Goal: Task Accomplishment & Management: Complete application form

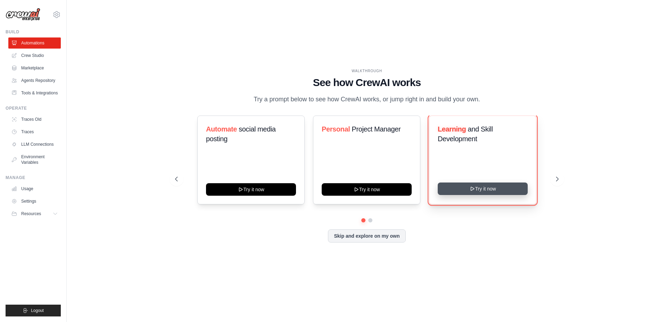
click at [494, 189] on button "Try it now" at bounding box center [482, 189] width 90 height 12
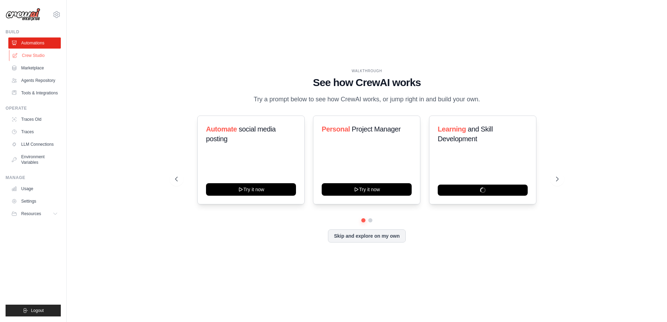
click at [30, 54] on link "Crew Studio" at bounding box center [35, 55] width 52 height 11
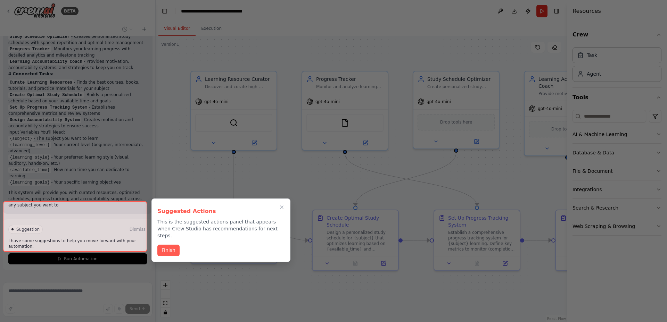
scroll to position [511, 0]
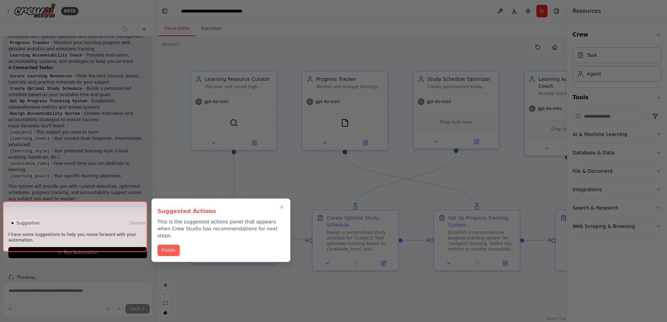
click at [132, 211] on div at bounding box center [75, 226] width 144 height 51
click at [171, 244] on button "Finish" at bounding box center [168, 249] width 22 height 11
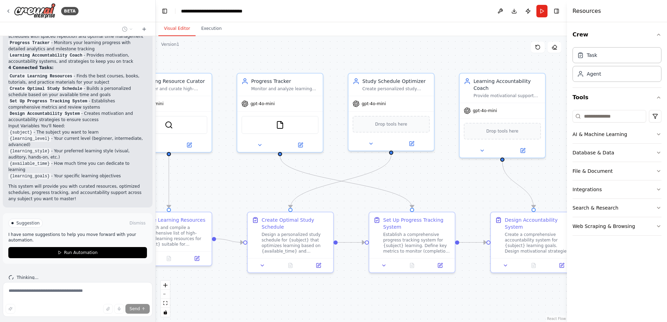
drag, startPoint x: 330, startPoint y: 191, endPoint x: 264, endPoint y: 193, distance: 65.7
click at [264, 193] on div ".deletable-edge-delete-btn { width: 20px; height: 20px; border: 0px solid #ffff…" at bounding box center [361, 179] width 411 height 286
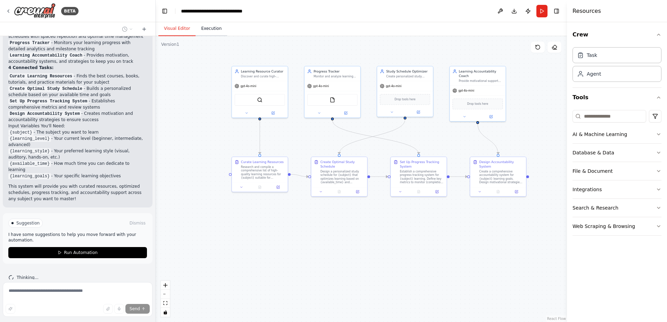
click at [213, 31] on button "Execution" at bounding box center [211, 29] width 32 height 15
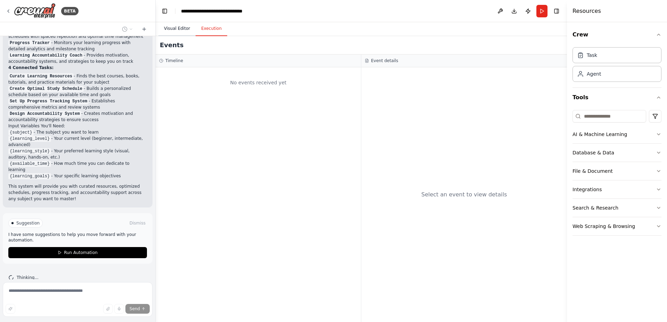
click at [183, 27] on button "Visual Editor" at bounding box center [176, 29] width 37 height 15
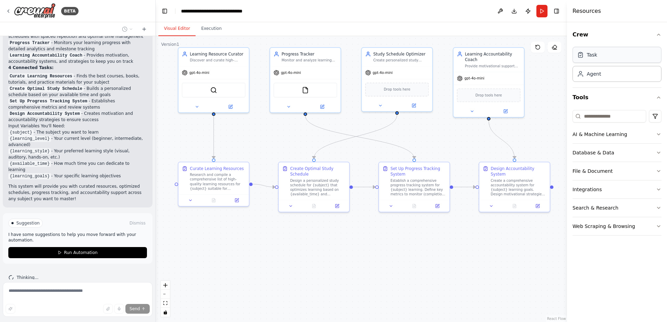
click at [608, 59] on div "Task" at bounding box center [616, 55] width 89 height 16
click at [609, 75] on div "Agent" at bounding box center [616, 74] width 89 height 16
click at [654, 132] on button "AI & Machine Learning" at bounding box center [616, 134] width 89 height 18
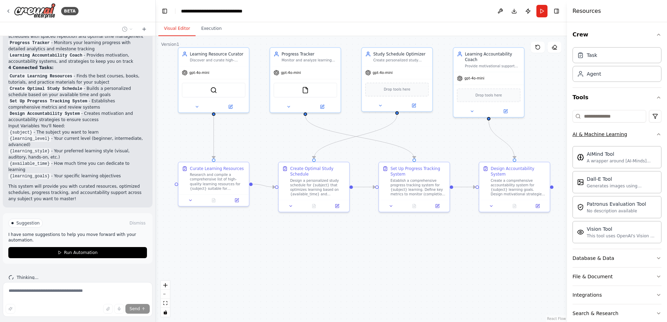
click at [656, 132] on icon "button" at bounding box center [659, 135] width 6 height 6
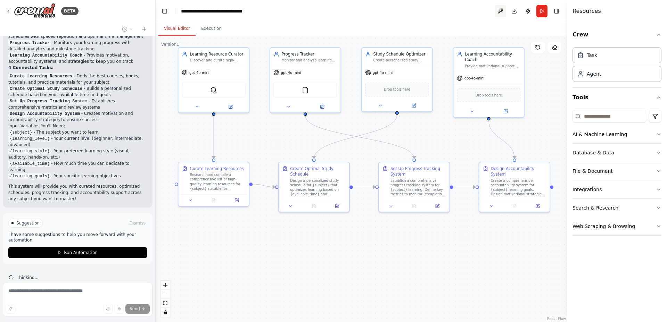
click at [498, 9] on button at bounding box center [499, 11] width 11 height 12
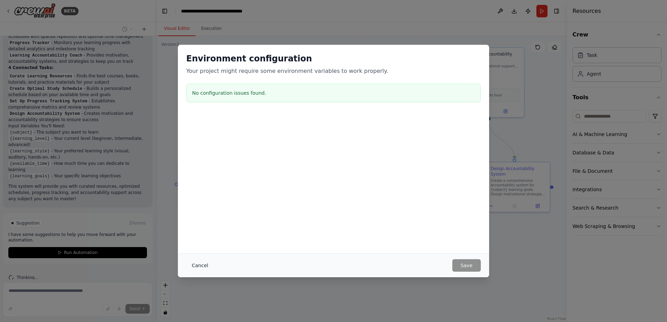
click at [200, 265] on button "Cancel" at bounding box center [199, 265] width 27 height 12
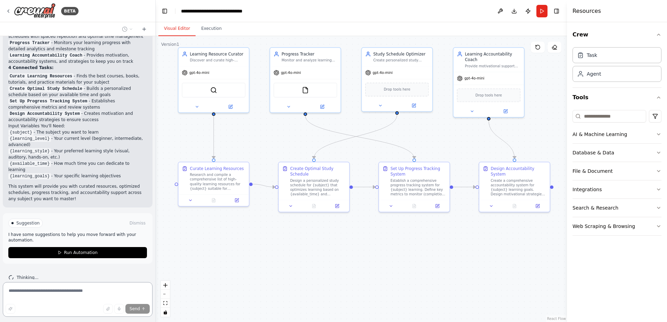
scroll to position [489, 0]
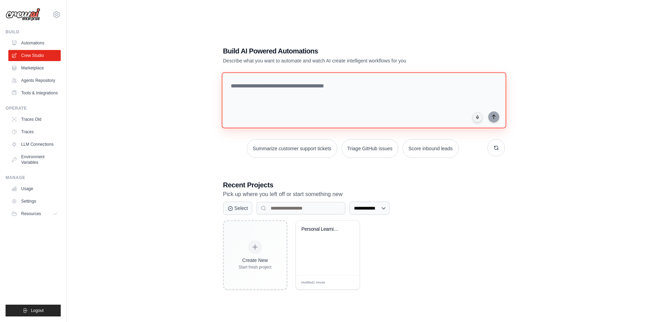
drag, startPoint x: 268, startPoint y: 85, endPoint x: 354, endPoint y: 86, distance: 86.5
click at [354, 86] on textarea at bounding box center [364, 100] width 285 height 56
click at [27, 70] on link "Marketplace" at bounding box center [35, 67] width 52 height 11
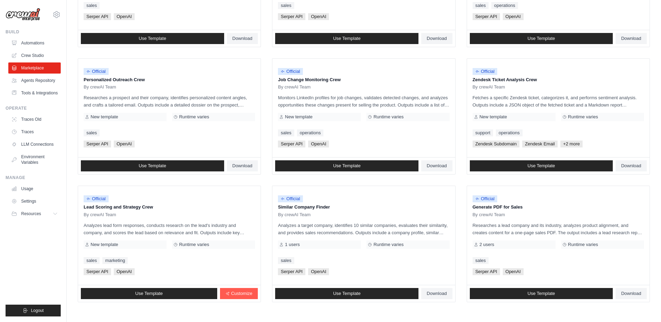
scroll to position [321, 0]
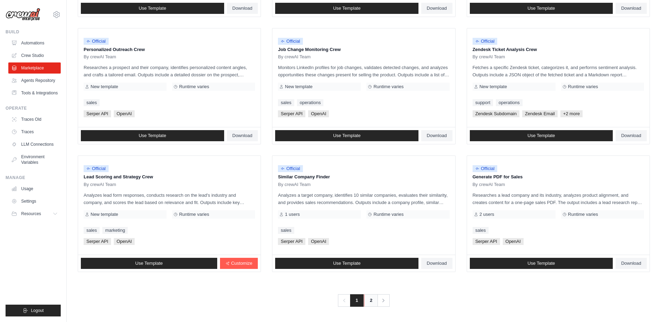
click at [370, 303] on link "2" at bounding box center [371, 300] width 14 height 12
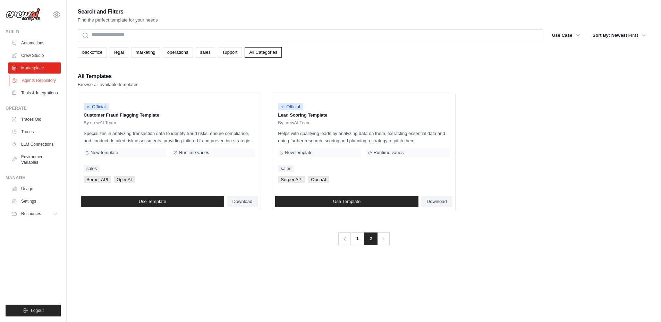
click at [44, 78] on link "Agents Repository" at bounding box center [35, 80] width 52 height 11
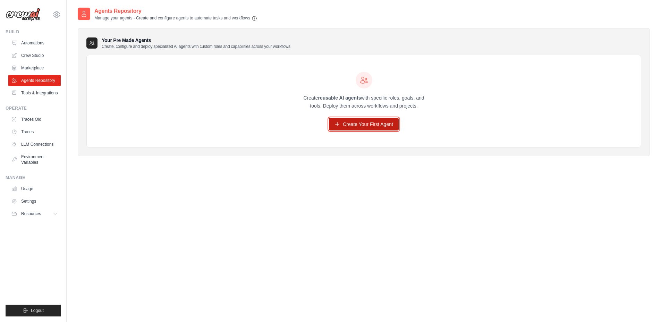
click at [377, 126] on link "Create Your First Agent" at bounding box center [364, 124] width 70 height 12
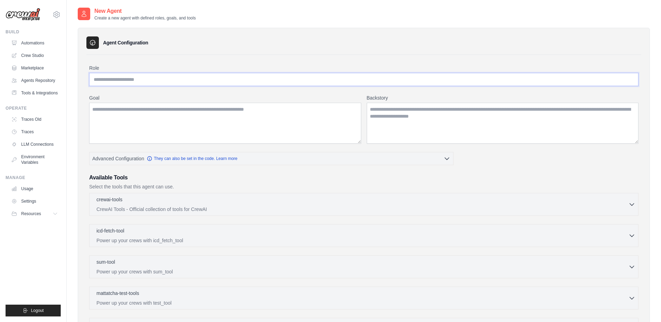
click at [142, 81] on input "Role" at bounding box center [364, 79] width 550 height 13
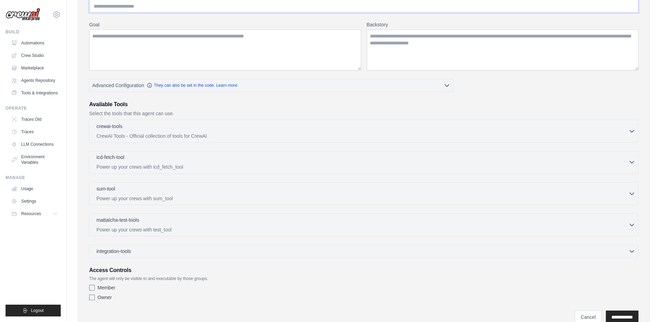
scroll to position [74, 0]
click at [191, 197] on p "Power up your crews with sum_tool" at bounding box center [363, 197] width 532 height 7
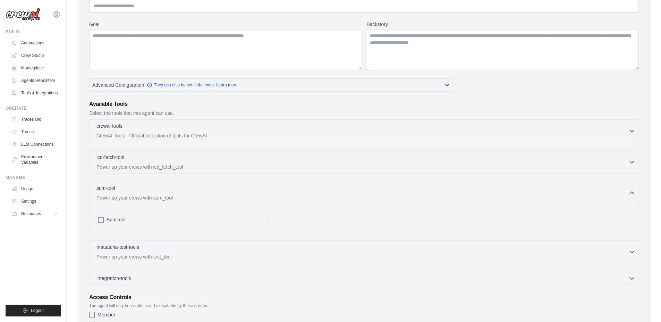
click at [191, 197] on p "Power up your crews with sum_tool" at bounding box center [363, 197] width 532 height 7
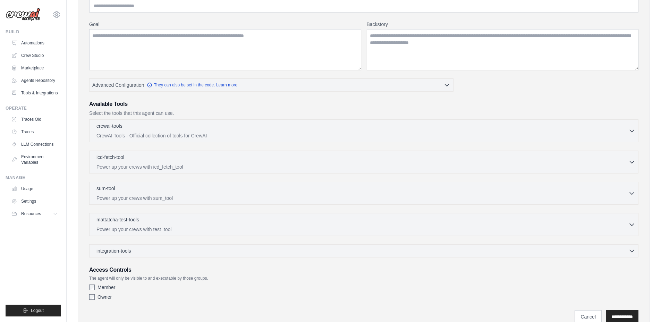
scroll to position [103, 0]
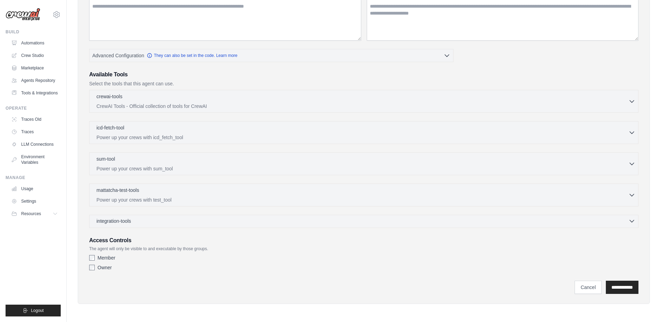
click at [154, 222] on div "integration-tools 0 selected" at bounding box center [366, 221] width 539 height 7
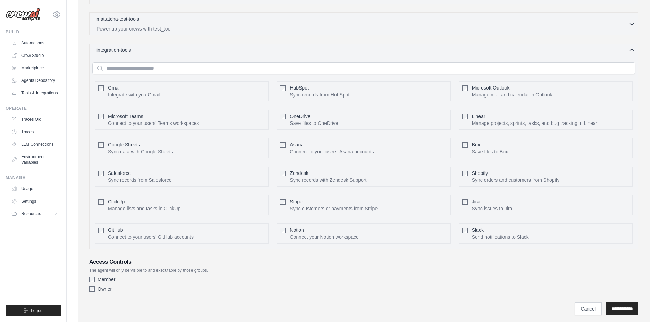
scroll to position [293, 0]
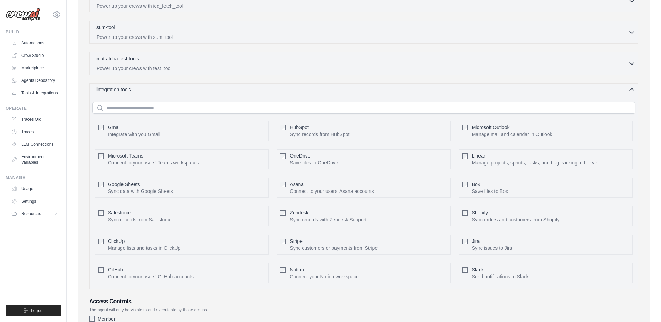
click at [139, 87] on div "integration-tools 0 selected" at bounding box center [366, 89] width 539 height 7
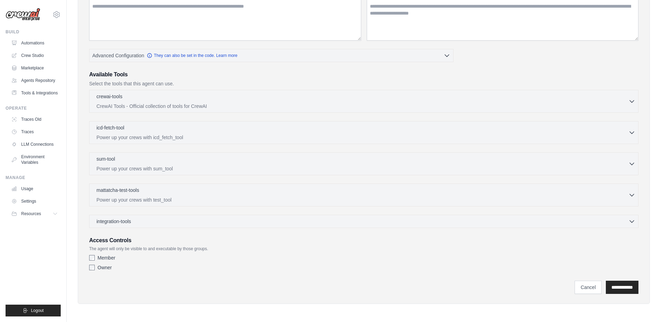
click at [145, 90] on div "crewai-tools 0 selected CrewAI Tools - Official collection of tools for CrewAI …" at bounding box center [364, 101] width 550 height 23
click at [148, 97] on div "crewai-tools 0 selected" at bounding box center [363, 97] width 532 height 8
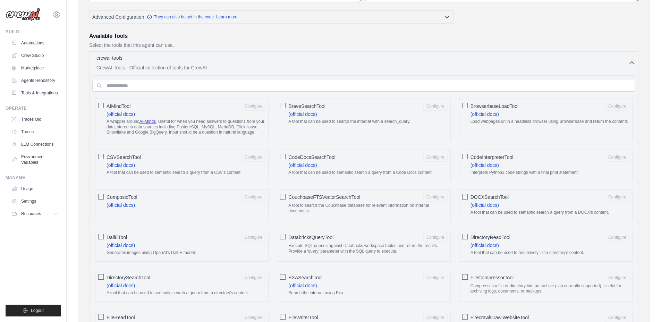
scroll to position [143, 0]
click at [308, 104] on span "BraveSearchTool" at bounding box center [307, 105] width 37 height 7
click at [442, 101] on button "Configure" at bounding box center [436, 104] width 24 height 9
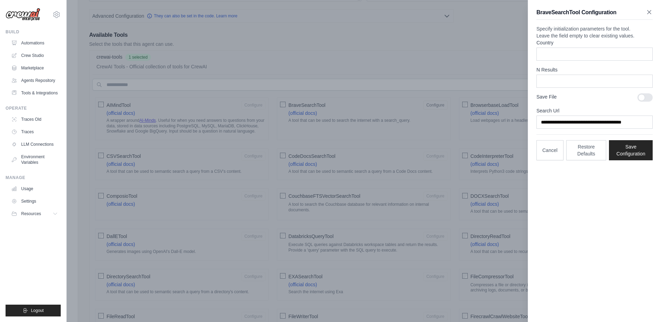
click at [651, 13] on icon "button" at bounding box center [649, 11] width 3 height 3
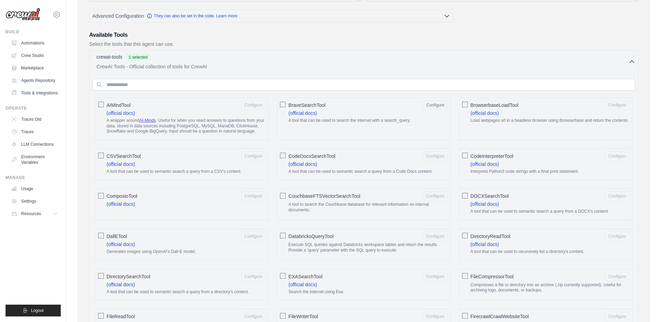
click at [280, 106] on div "BraveSearchTool Configure (official docs) A tool that can be used to search the…" at bounding box center [364, 119] width 174 height 43
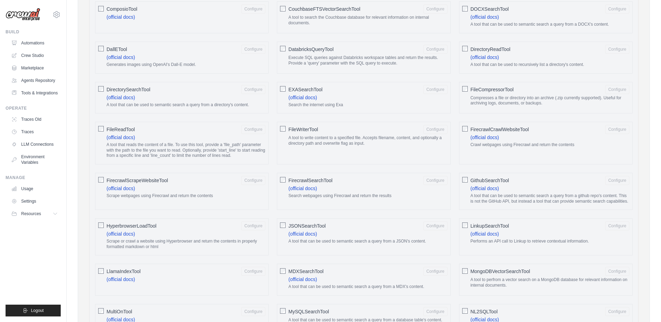
scroll to position [332, 0]
click at [486, 128] on span "FirecrawlCrawlWebsiteTool" at bounding box center [500, 127] width 59 height 7
click at [623, 128] on button "Configure" at bounding box center [618, 127] width 24 height 9
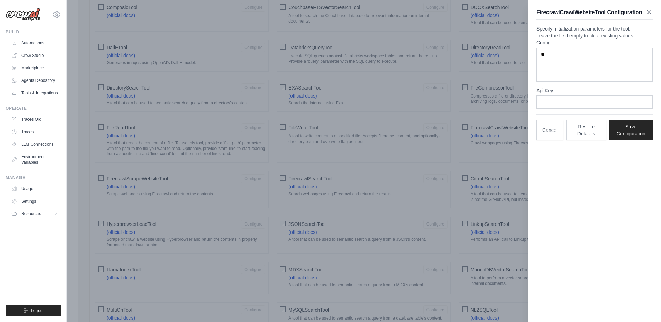
click at [650, 11] on icon "button" at bounding box center [649, 11] width 3 height 3
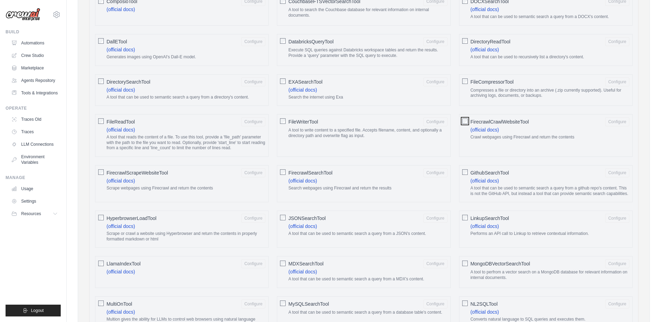
scroll to position [338, 0]
click at [485, 130] on link "(official docs)" at bounding box center [485, 129] width 28 height 6
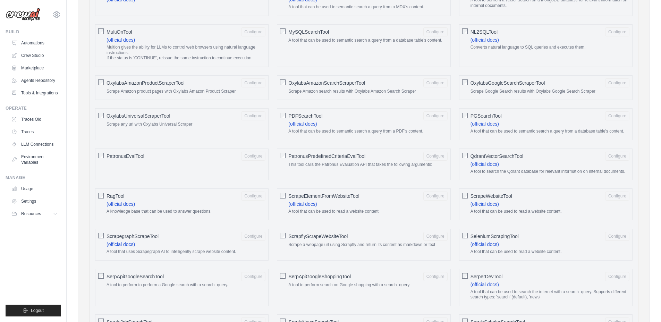
scroll to position [613, 0]
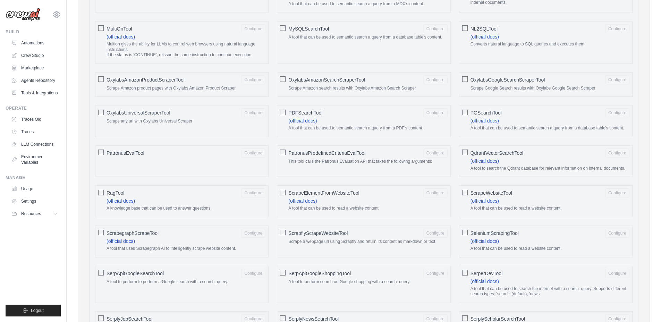
click at [470, 193] on div "ScrapeWebsiteTool Configure (official docs) A tool that can be used to read a w…" at bounding box center [546, 201] width 174 height 32
click at [624, 194] on button "Configure" at bounding box center [618, 192] width 24 height 9
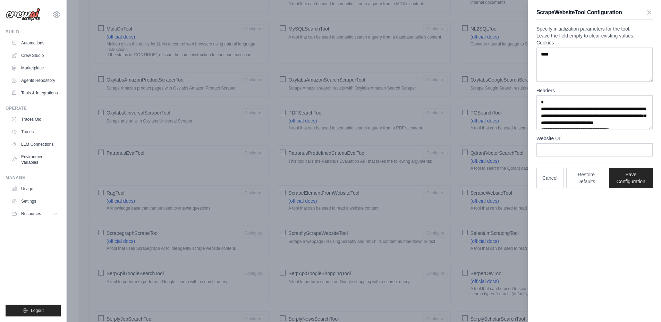
scroll to position [2, 0]
click at [553, 39] on p "Specify initialization parameters for the tool. Leave the field empty to clear …" at bounding box center [595, 32] width 116 height 14
drag, startPoint x: 434, startPoint y: 66, endPoint x: 452, endPoint y: 64, distance: 18.5
click at [433, 66] on div at bounding box center [330, 161] width 661 height 322
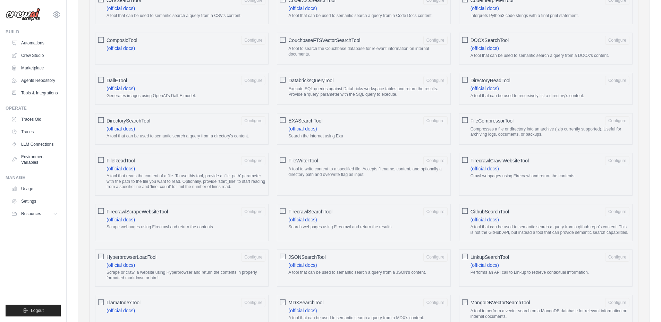
scroll to position [865, 0]
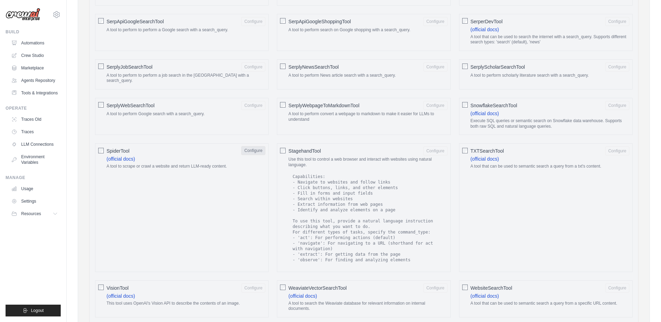
click at [250, 148] on button "Configure" at bounding box center [253, 150] width 24 height 9
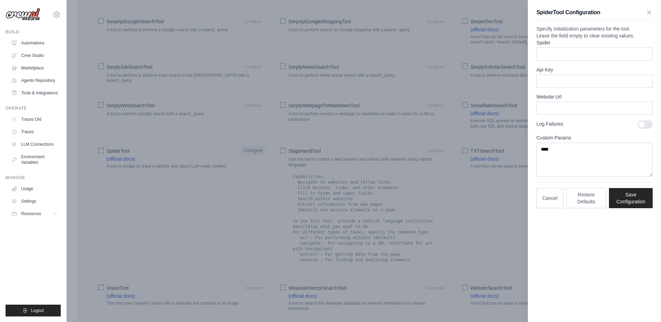
click at [250, 148] on div at bounding box center [330, 161] width 661 height 322
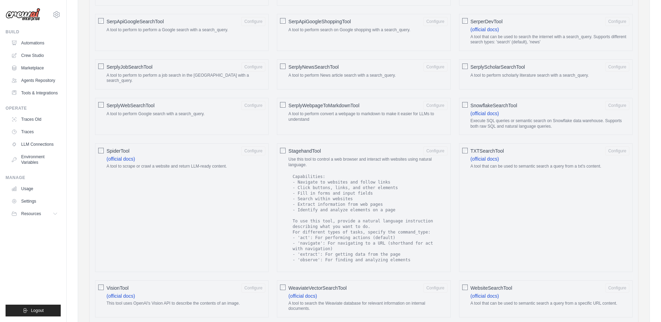
scroll to position [299, 0]
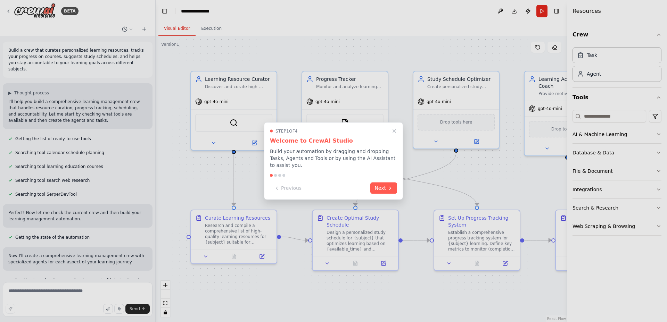
scroll to position [433, 0]
